Goal: Task Accomplishment & Management: Manage account settings

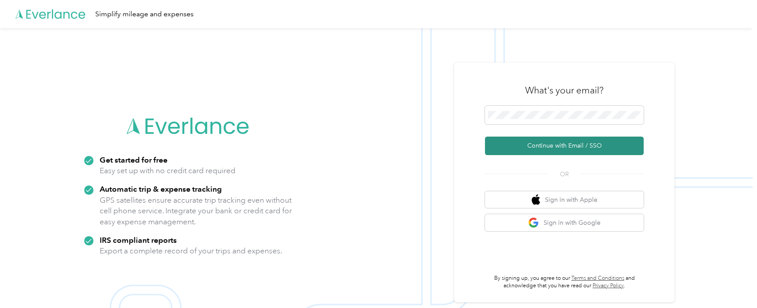
click at [569, 146] on button "Continue with Email / SSO" at bounding box center [564, 146] width 159 height 19
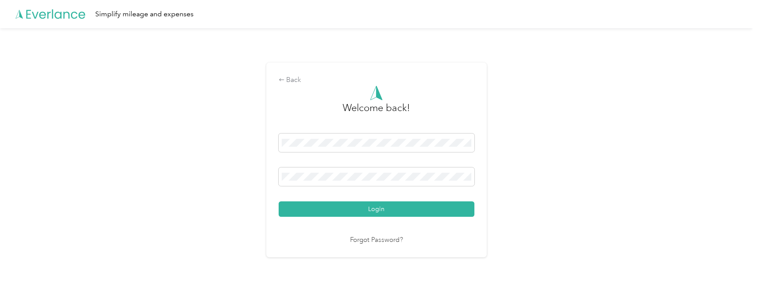
click at [17, 52] on div "Back Welcome back! Login Forgot Password?" at bounding box center [376, 163] width 753 height 271
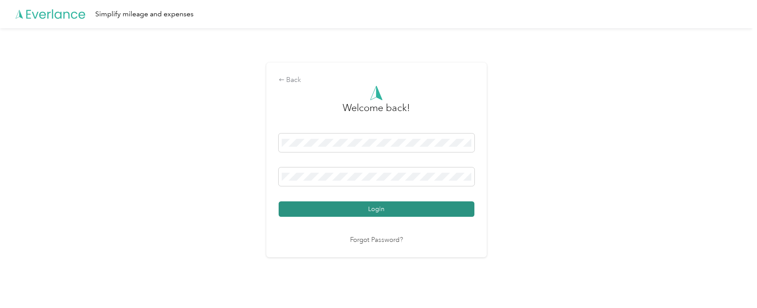
click at [411, 207] on button "Login" at bounding box center [377, 209] width 196 height 15
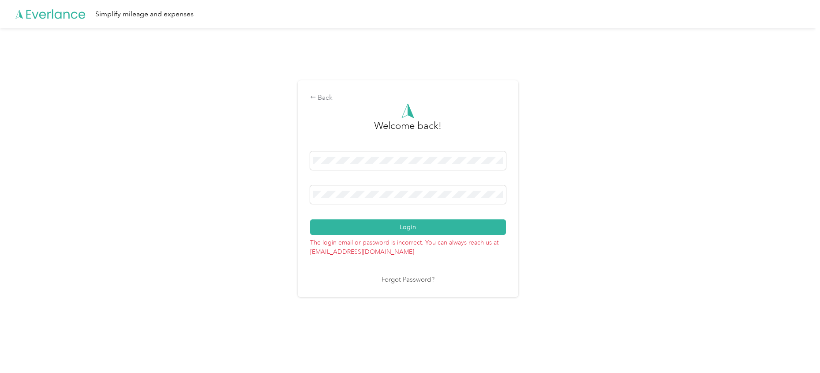
click at [401, 283] on link "Forgot Password?" at bounding box center [408, 280] width 53 height 10
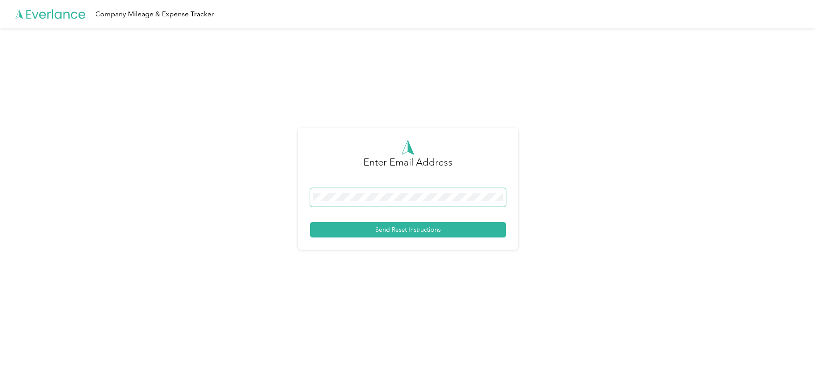
click at [403, 190] on span at bounding box center [408, 197] width 196 height 19
click at [410, 232] on button "Send Reset Instructions" at bounding box center [408, 229] width 196 height 15
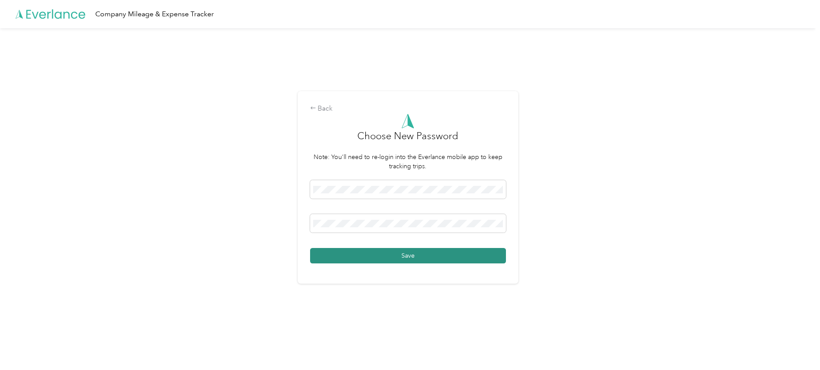
click at [370, 254] on button "Save" at bounding box center [408, 255] width 196 height 15
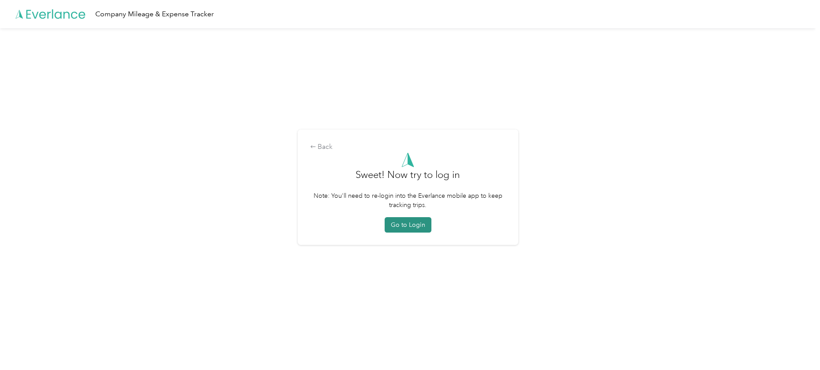
click at [422, 225] on button "Go to Login" at bounding box center [408, 224] width 47 height 15
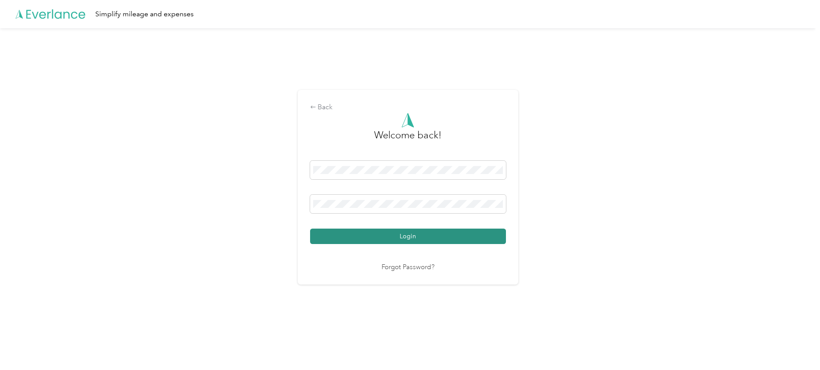
click at [410, 239] on button "Login" at bounding box center [408, 236] width 196 height 15
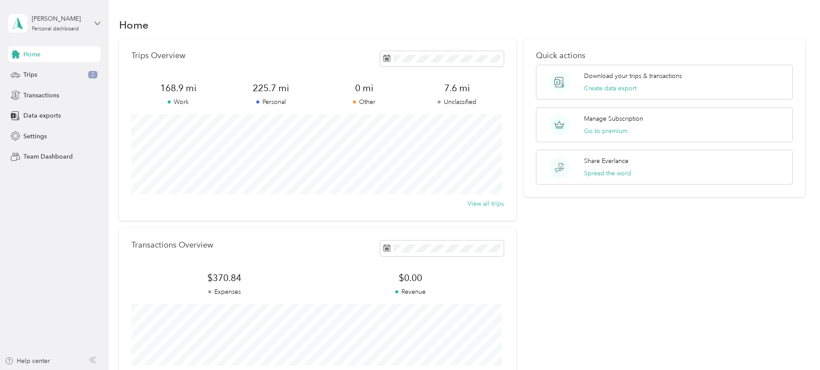
click at [98, 25] on icon at bounding box center [97, 23] width 6 height 6
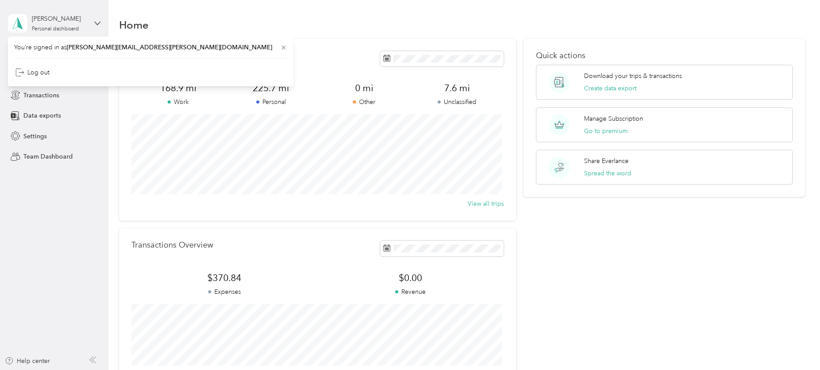
click at [95, 26] on div "[PERSON_NAME] Personal dashboard" at bounding box center [54, 23] width 93 height 31
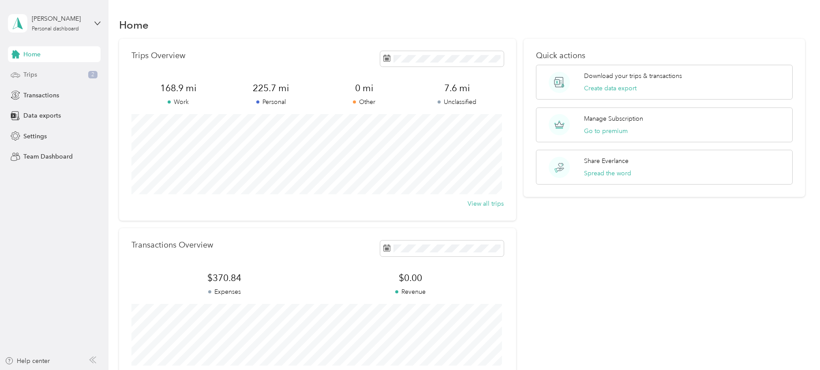
click at [58, 76] on div "Trips 2" at bounding box center [54, 75] width 93 height 16
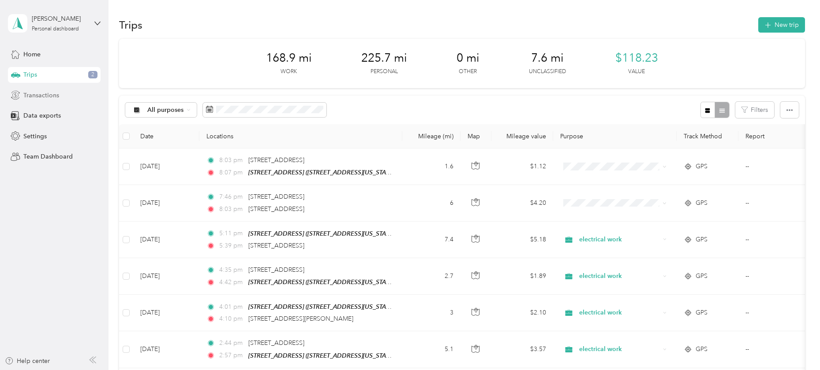
click at [56, 94] on span "Transactions" at bounding box center [41, 95] width 36 height 9
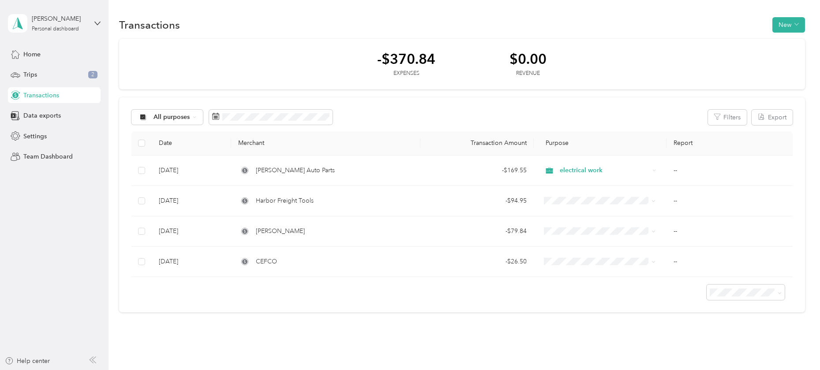
click at [434, 11] on div "Transactions New -$370.84 Expenses $0.00 Revenue All purposes Filters Export Da…" at bounding box center [461, 180] width 707 height 361
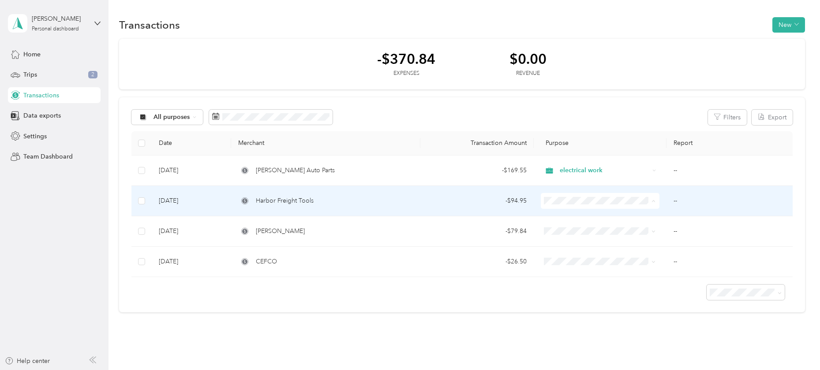
click at [575, 217] on span "Work" at bounding box center [606, 217] width 90 height 9
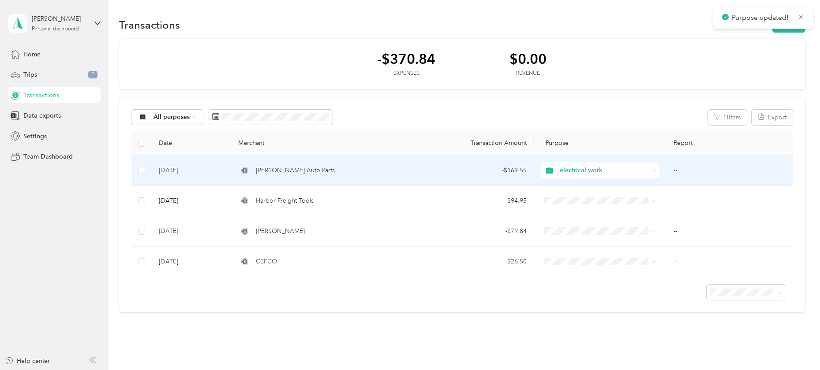
click at [640, 170] on span "electrical work" at bounding box center [605, 171] width 90 height 10
click at [589, 190] on li "Work" at bounding box center [598, 187] width 118 height 15
click at [647, 171] on span "electrical work" at bounding box center [605, 171] width 90 height 10
click at [551, 187] on li "Work" at bounding box center [598, 187] width 118 height 15
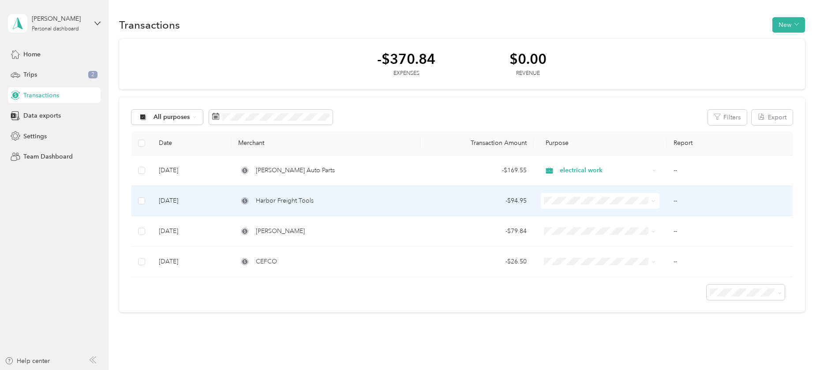
click at [557, 216] on span "Work" at bounding box center [598, 213] width 105 height 9
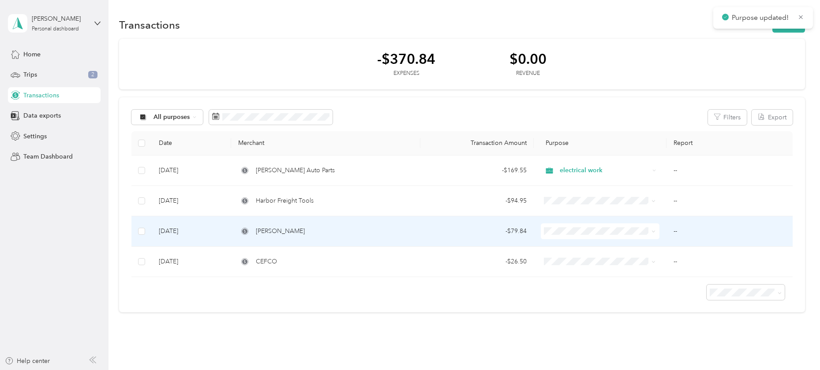
click at [556, 247] on span "Work" at bounding box center [598, 243] width 105 height 9
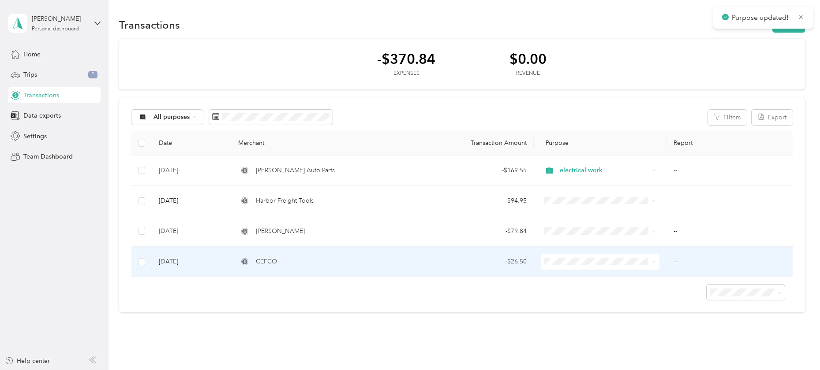
click at [558, 136] on span "Work" at bounding box center [598, 137] width 105 height 9
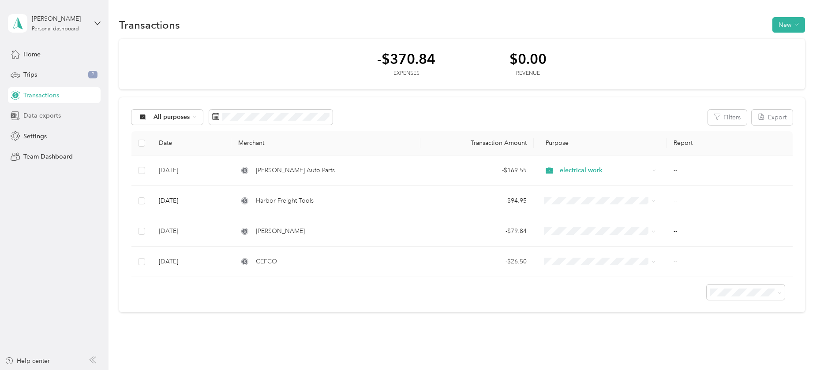
click at [44, 116] on span "Data exports" at bounding box center [41, 115] width 37 height 9
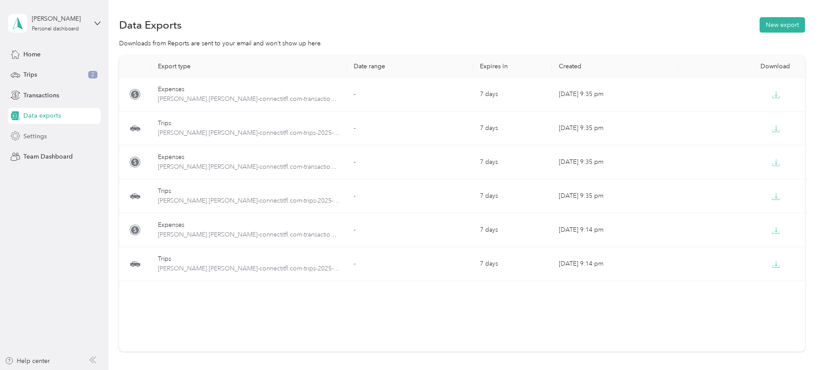
click at [38, 132] on span "Settings" at bounding box center [34, 136] width 23 height 9
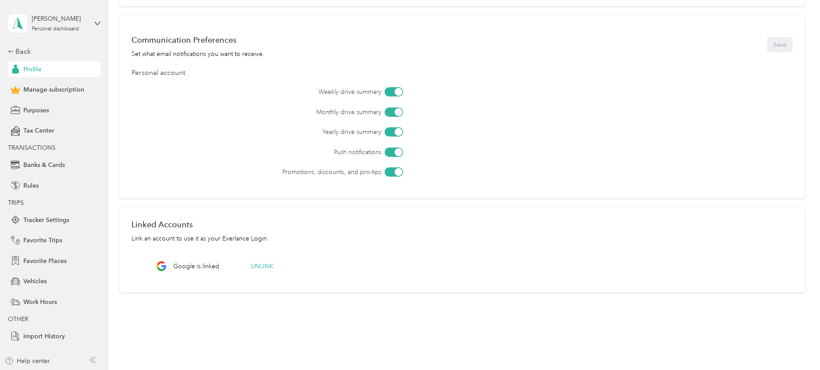
scroll to position [267, 0]
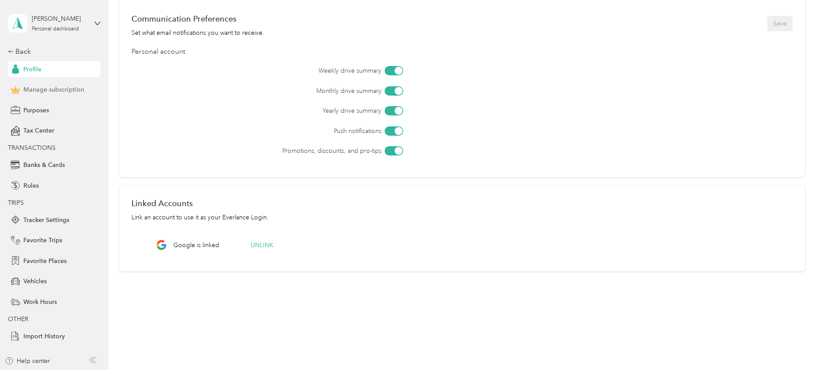
click at [49, 91] on span "Manage subscription" at bounding box center [53, 89] width 61 height 9
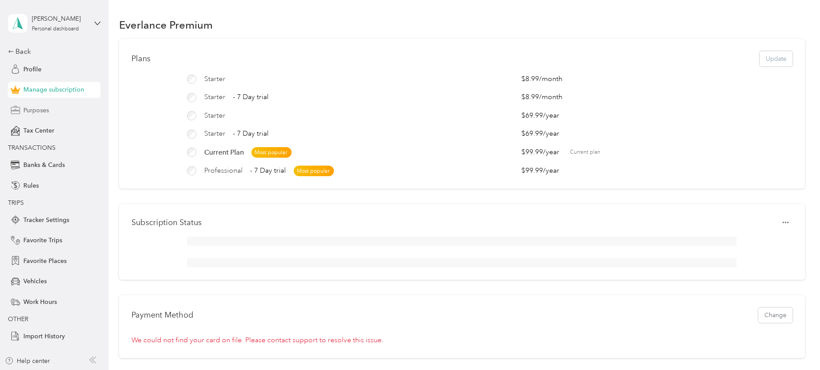
click at [43, 111] on span "Purposes" at bounding box center [36, 110] width 26 height 9
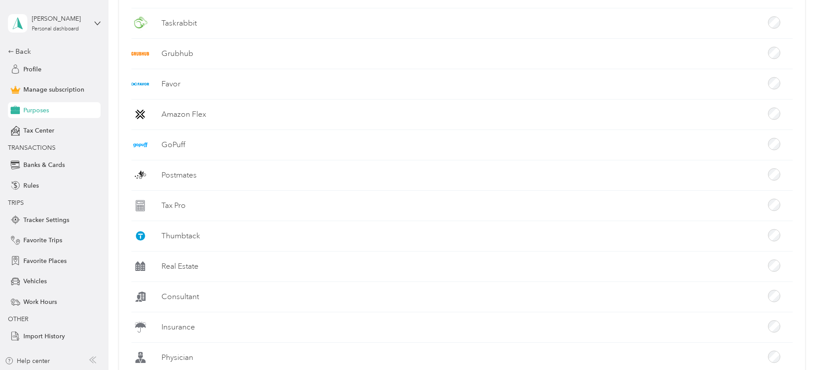
scroll to position [413, 0]
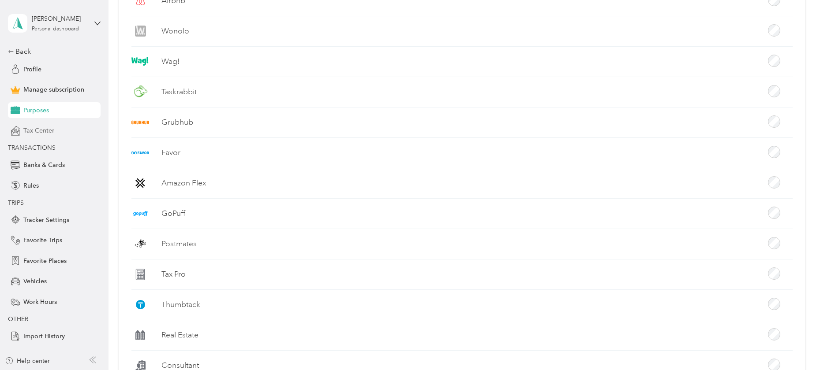
click at [45, 133] on span "Tax Center" at bounding box center [38, 130] width 31 height 9
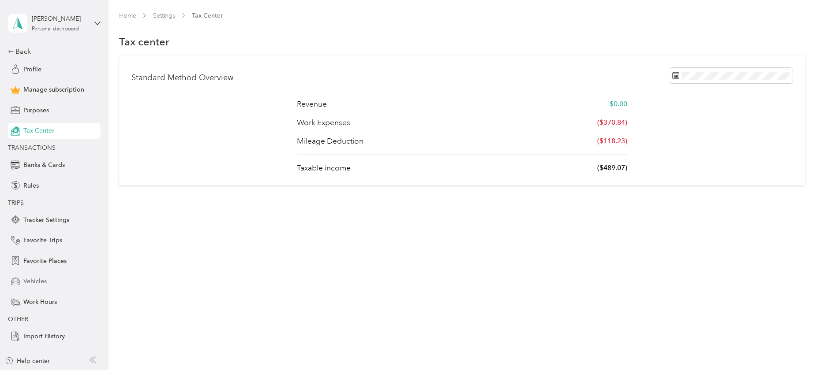
click at [23, 276] on div "Vehicles" at bounding box center [54, 282] width 93 height 16
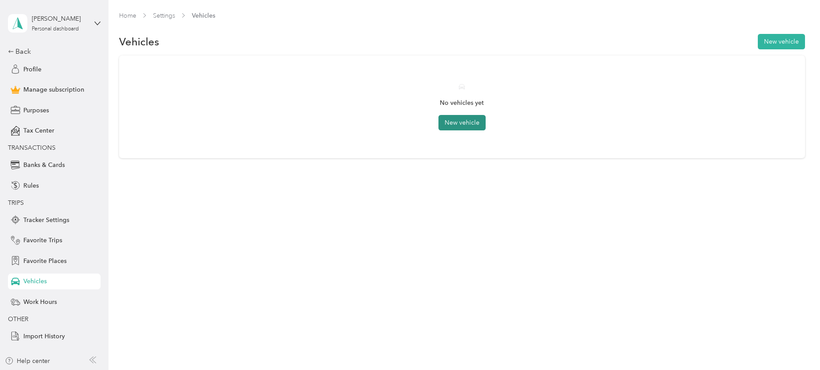
click at [457, 125] on button "New vehicle" at bounding box center [461, 122] width 47 height 15
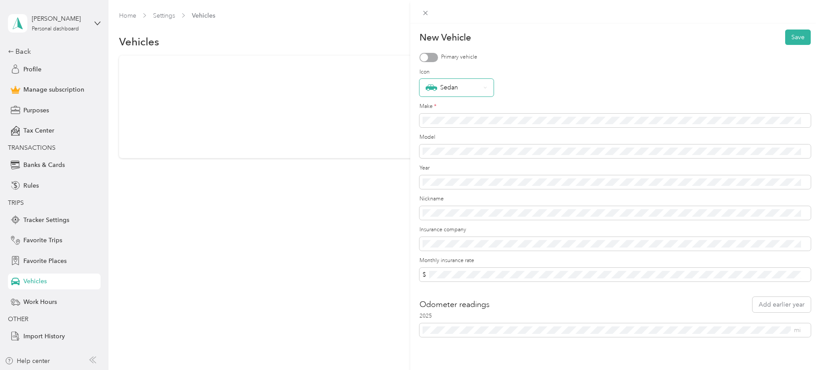
click at [449, 90] on div "Sedan" at bounding box center [453, 87] width 55 height 11
click at [449, 179] on div "Pickup" at bounding box center [457, 180] width 62 height 9
click at [433, 110] on span at bounding box center [615, 115] width 392 height 14
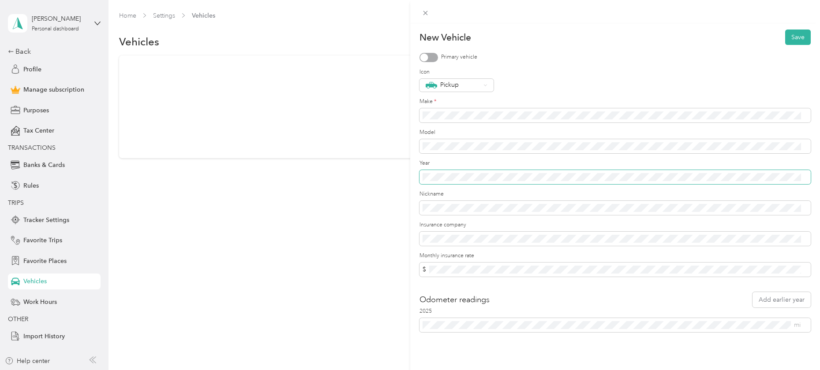
click at [407, 180] on div "New Vehicle Save Primary vehicle Icon Pickup Make * Model Year Nickname Insuran…" at bounding box center [410, 185] width 820 height 370
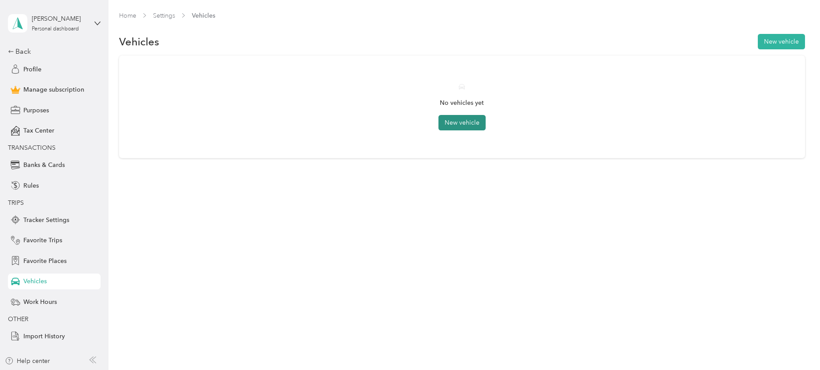
click at [474, 123] on button "New vehicle" at bounding box center [461, 122] width 47 height 15
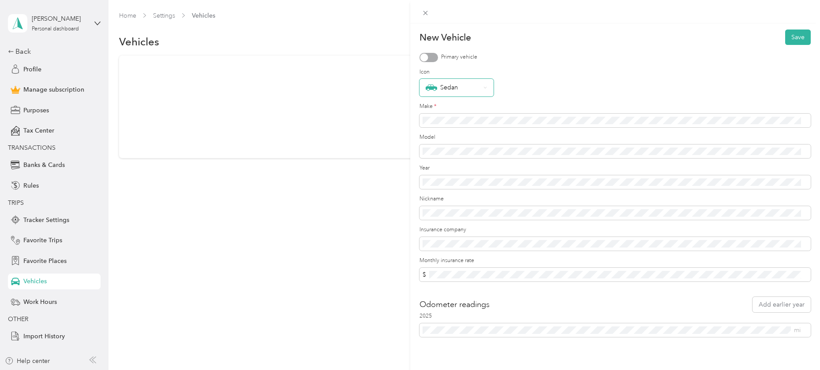
click at [445, 89] on div "Sedan" at bounding box center [453, 87] width 55 height 11
click at [442, 177] on div "Pickup" at bounding box center [457, 180] width 62 height 9
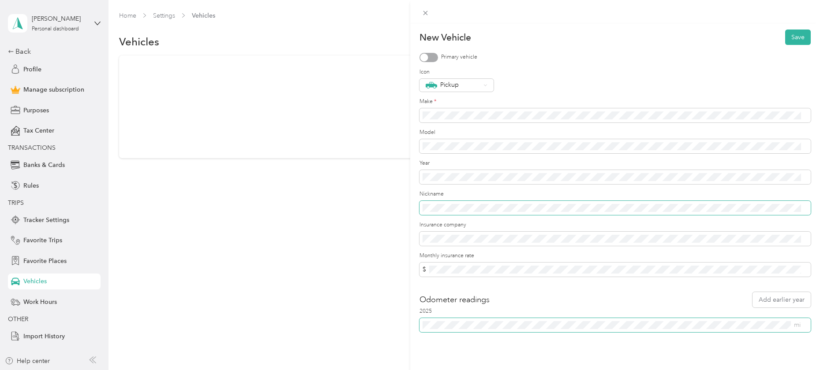
scroll to position [7, 0]
click at [793, 31] on button "Save" at bounding box center [798, 36] width 26 height 15
click at [446, 144] on span at bounding box center [615, 146] width 392 height 14
click at [790, 31] on button "Save" at bounding box center [798, 36] width 26 height 15
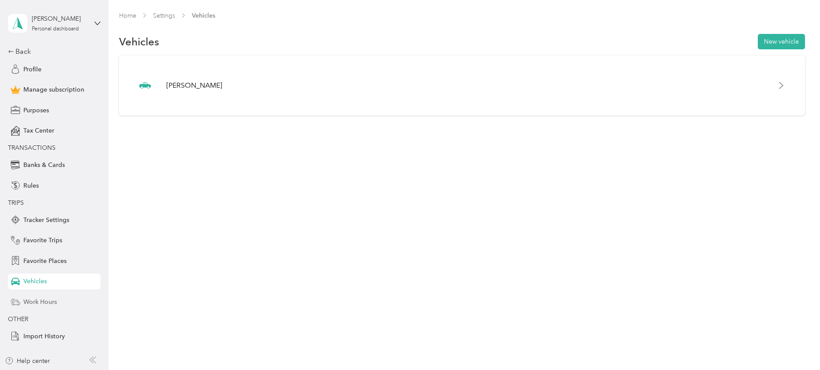
click at [52, 305] on span "Work Hours" at bounding box center [40, 302] width 34 height 9
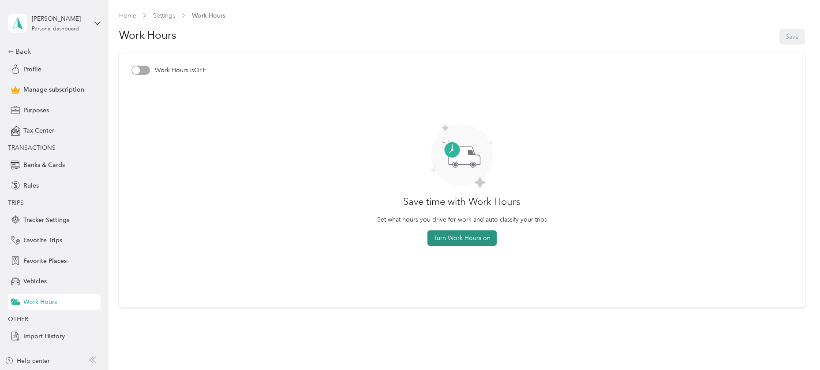
click at [477, 240] on button "Turn Work Hours on" at bounding box center [461, 238] width 69 height 15
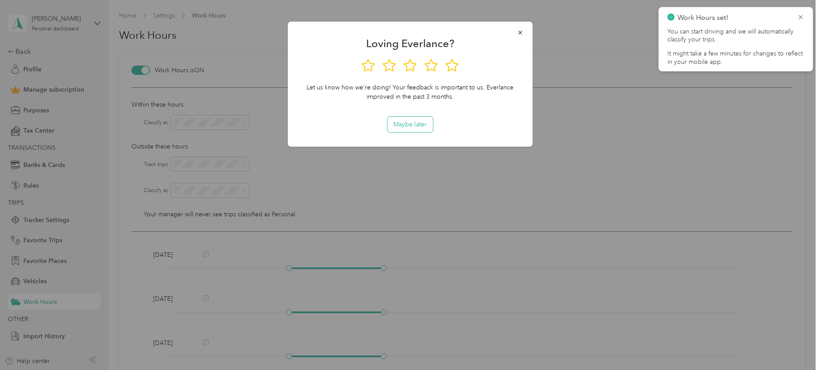
click at [405, 125] on button "Maybe later" at bounding box center [409, 124] width 45 height 15
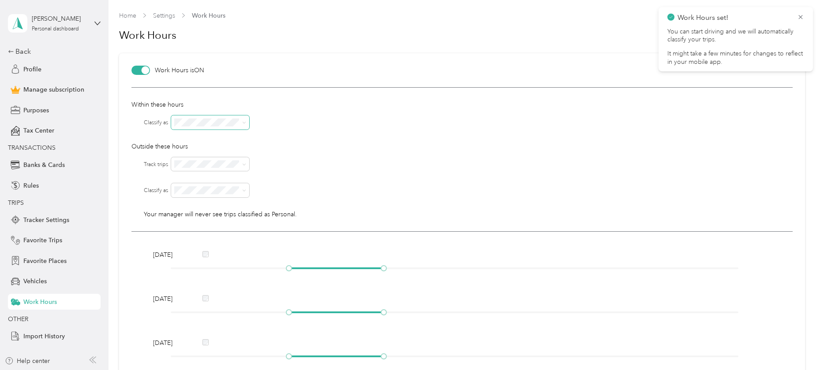
click at [239, 120] on span at bounding box center [242, 123] width 7 height 6
click at [239, 121] on span at bounding box center [242, 123] width 7 height 6
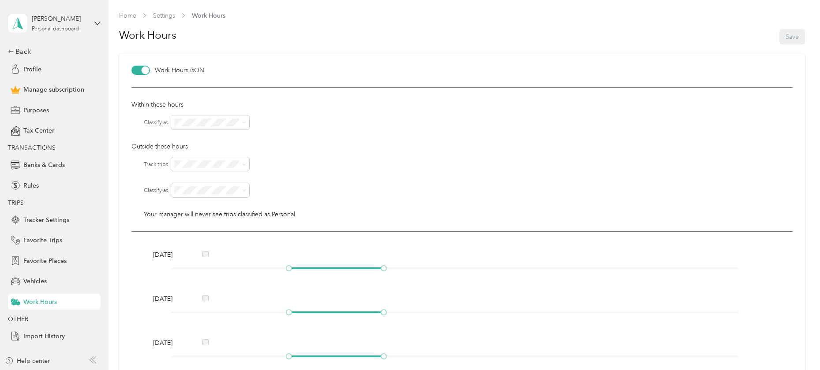
click at [353, 146] on p "Outside these hours" at bounding box center [461, 146] width 661 height 9
click at [35, 222] on span "Tracker Settings" at bounding box center [46, 220] width 46 height 9
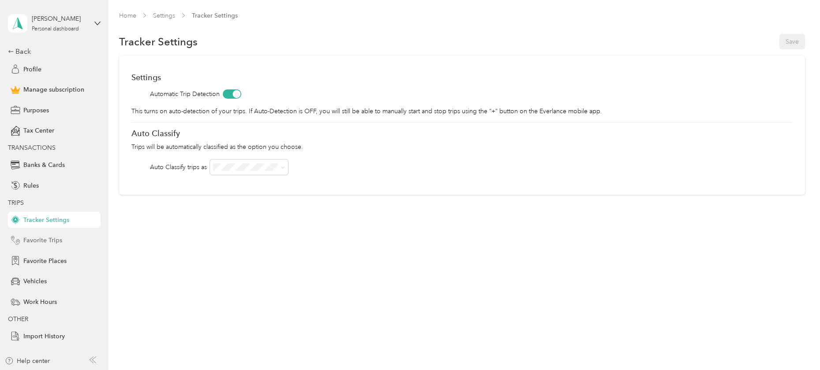
click at [44, 237] on span "Favorite Trips" at bounding box center [42, 240] width 39 height 9
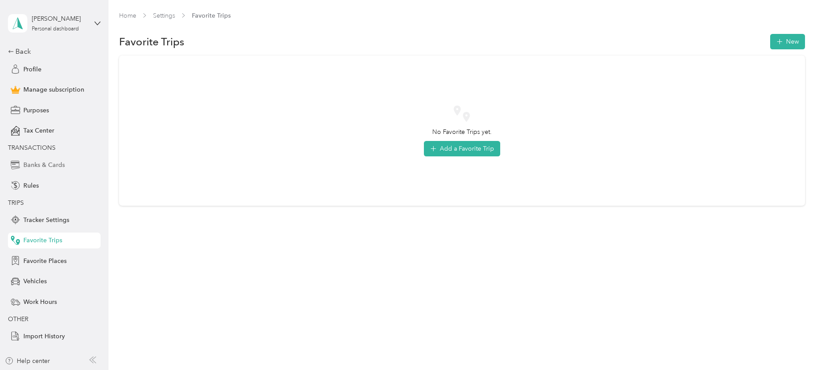
click at [39, 161] on span "Banks & Cards" at bounding box center [43, 165] width 41 height 9
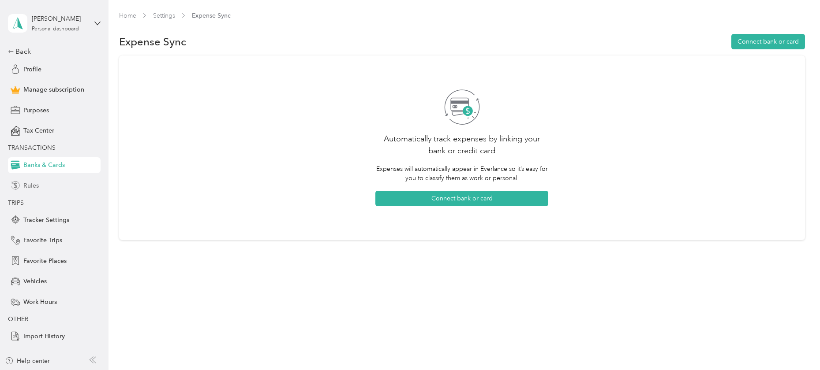
click at [39, 183] on div "Rules" at bounding box center [54, 186] width 93 height 16
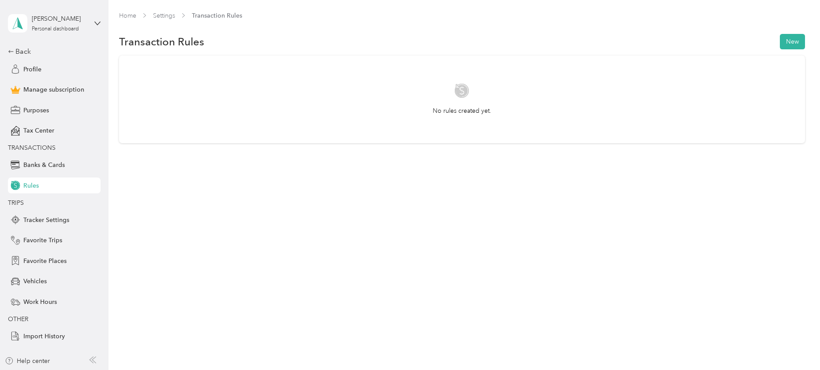
drag, startPoint x: 340, startPoint y: 55, endPoint x: 314, endPoint y: 52, distance: 27.0
click at [324, 54] on section "Home Settings Transaction Rules Transaction Rules New No rules created yet." at bounding box center [461, 77] width 685 height 132
click at [86, 24] on div "[PERSON_NAME] Personal dashboard" at bounding box center [59, 23] width 55 height 18
click at [54, 73] on div "Log out" at bounding box center [150, 72] width 273 height 15
